Goal: Transaction & Acquisition: Purchase product/service

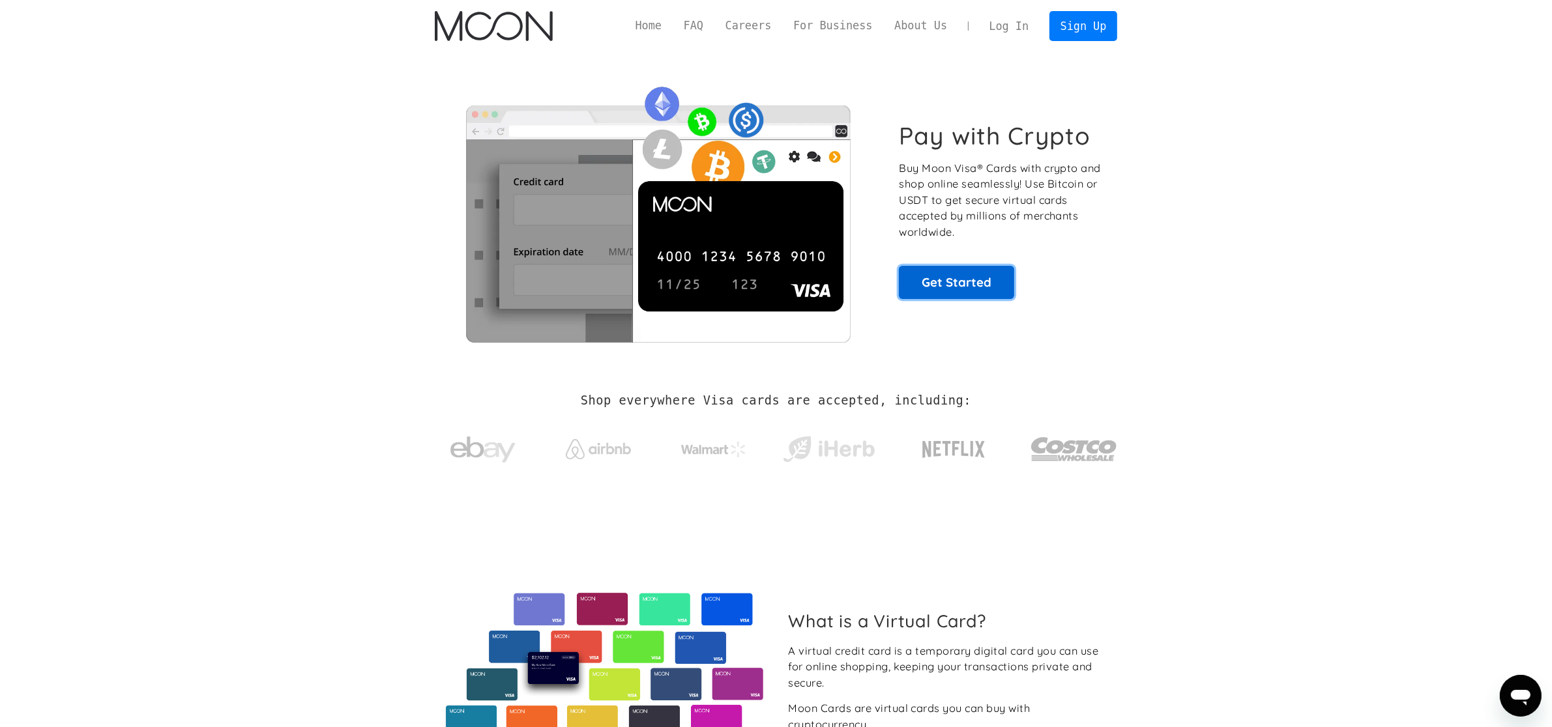
click at [963, 291] on link "Get Started" at bounding box center [956, 282] width 115 height 33
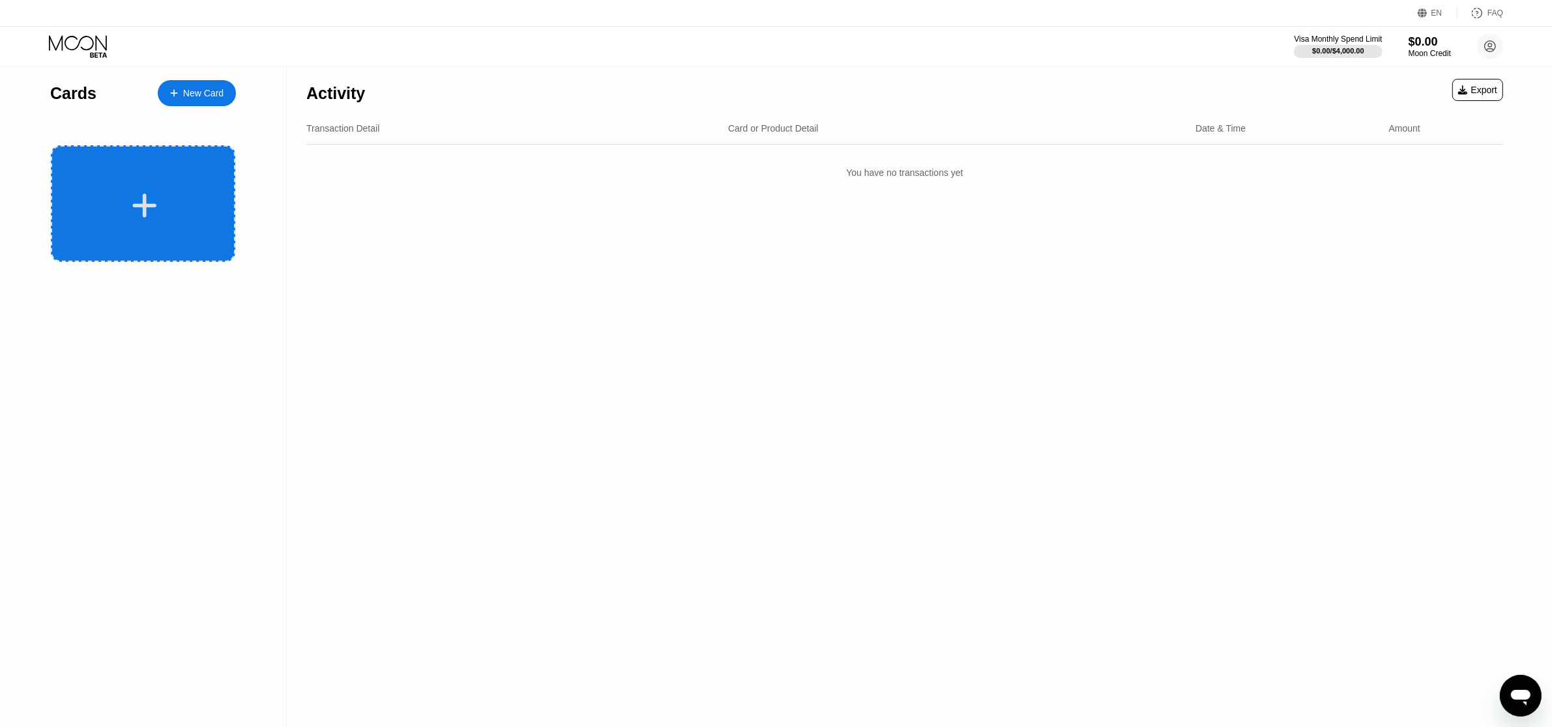
click at [79, 169] on div at bounding box center [143, 203] width 184 height 117
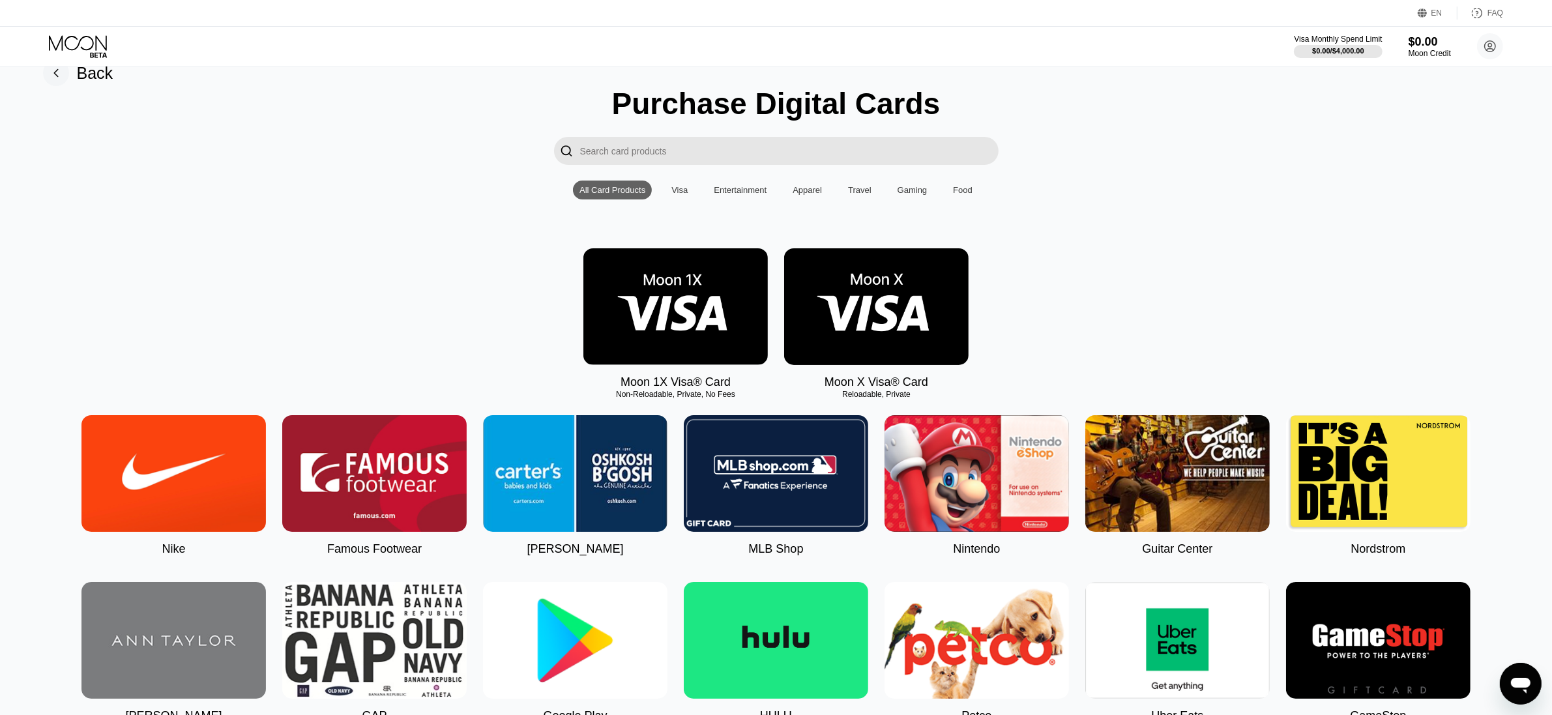
scroll to position [81, 0]
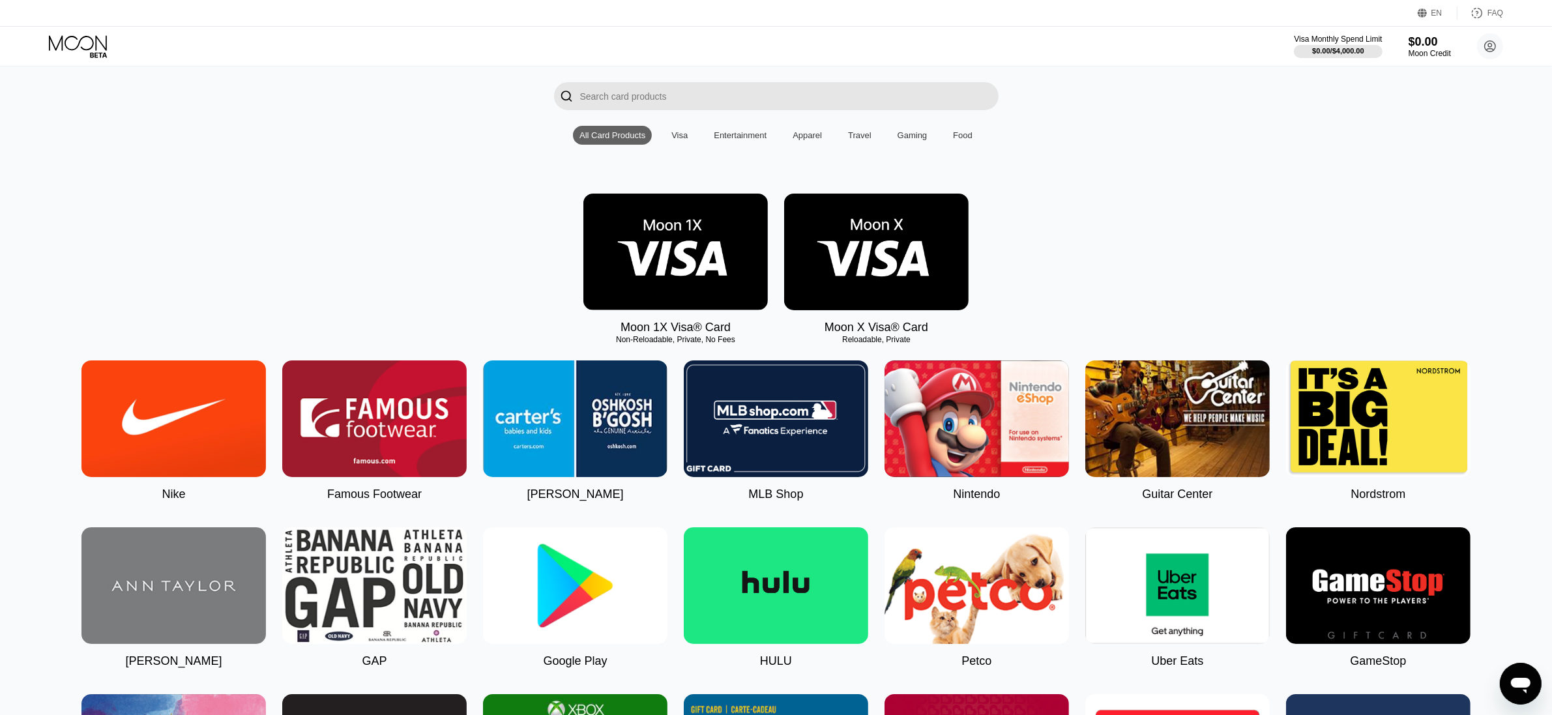
click at [673, 264] on img at bounding box center [675, 252] width 184 height 117
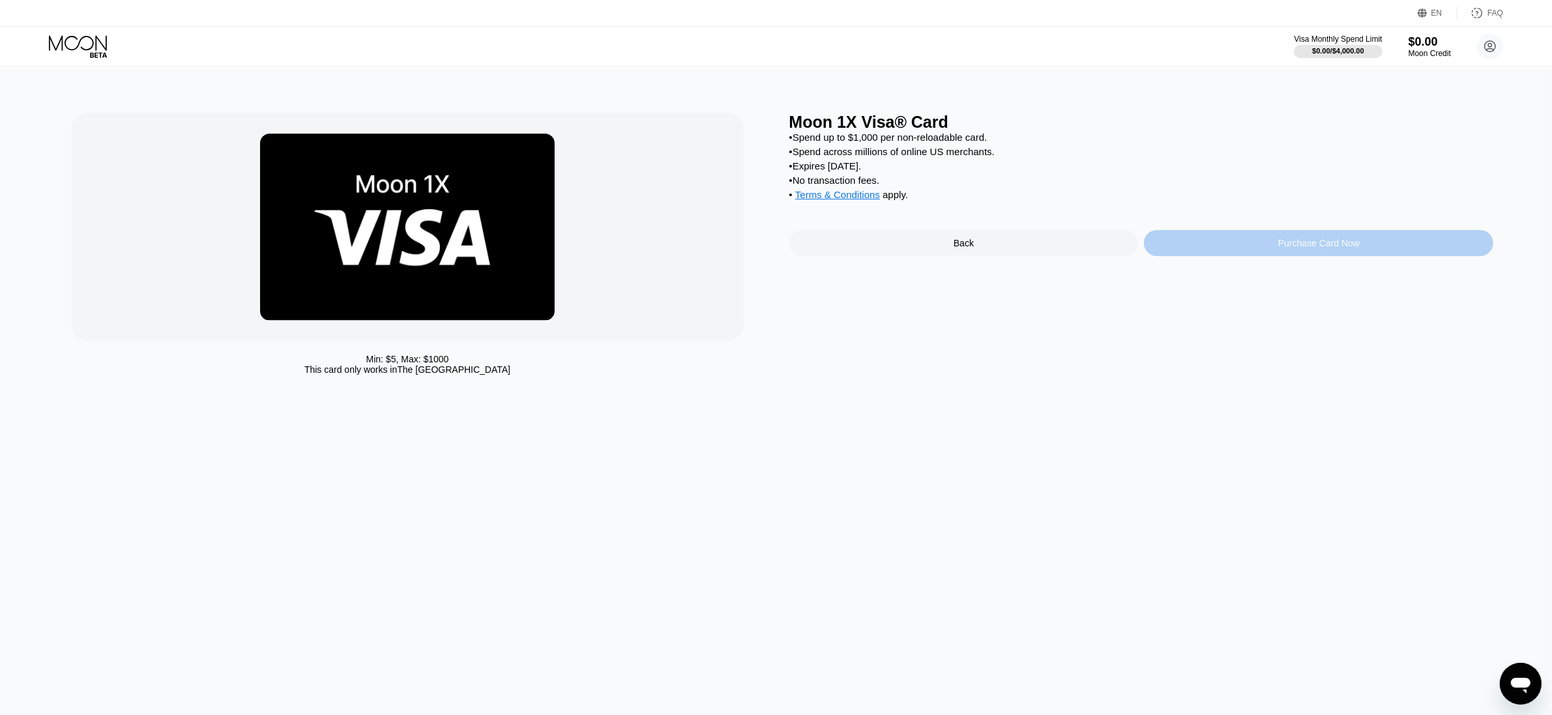
click at [1262, 256] on div "Purchase Card Now" at bounding box center [1318, 243] width 349 height 26
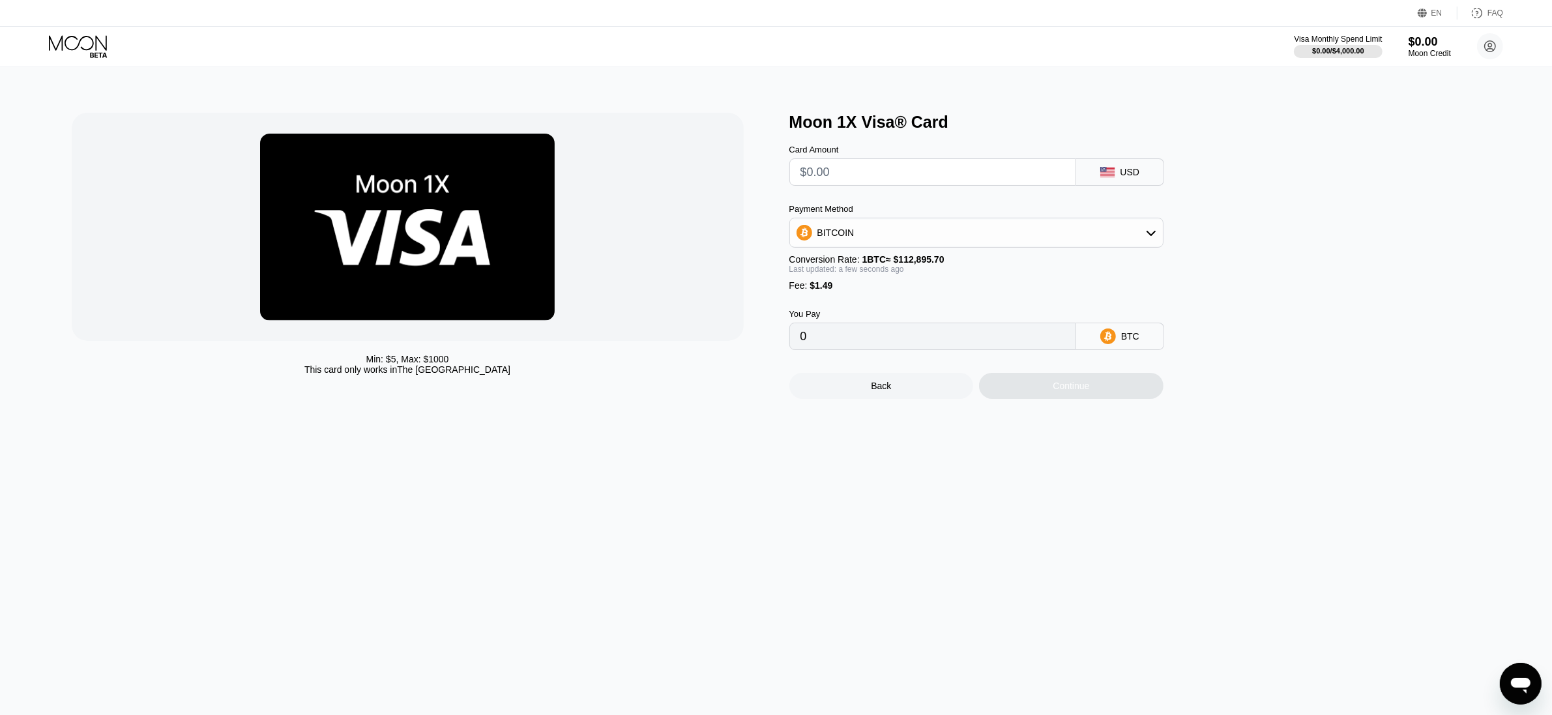
click at [882, 171] on input "text" at bounding box center [932, 172] width 265 height 26
type input "$1"
type input "0.00002206"
type input "$15"
type input "0.00014607"
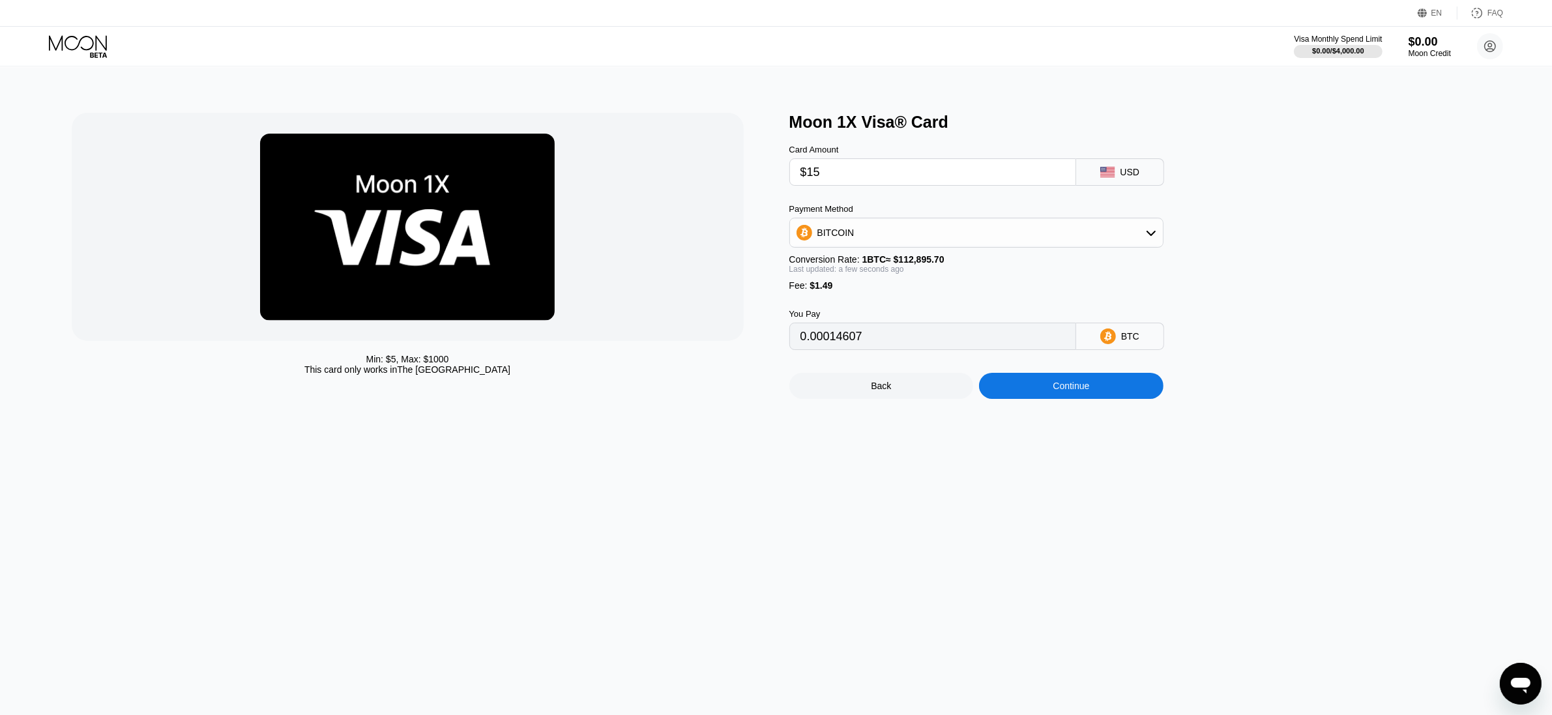
type input "$15"
click at [1116, 175] on div "USD" at bounding box center [1120, 171] width 88 height 27
click at [846, 238] on div "BITCOIN" at bounding box center [835, 232] width 37 height 10
click at [1021, 302] on div "USDT on TRON" at bounding box center [984, 297] width 338 height 10
type input "16.66"
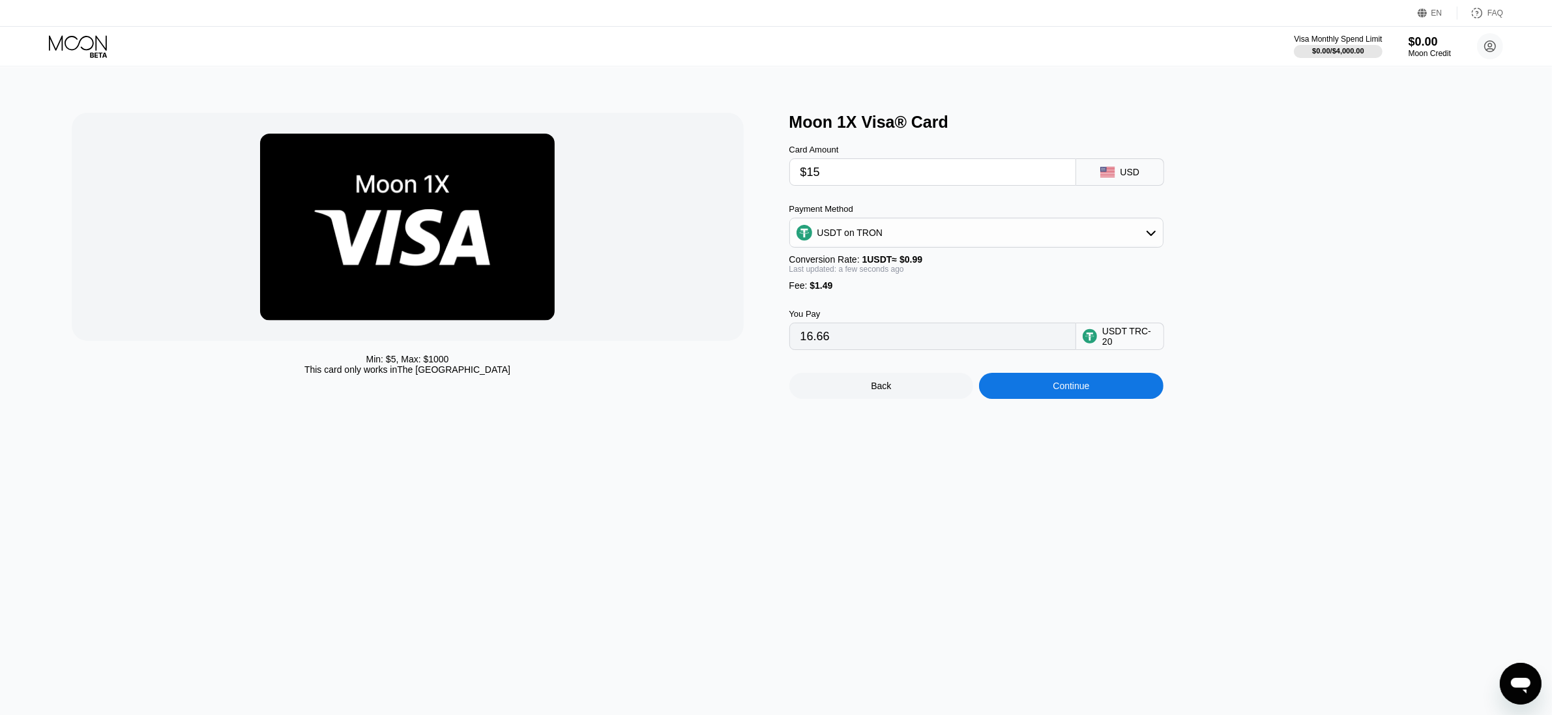
click at [1100, 347] on div "USDT TRC-20" at bounding box center [1120, 336] width 88 height 27
